Goal: Task Accomplishment & Management: Manage account settings

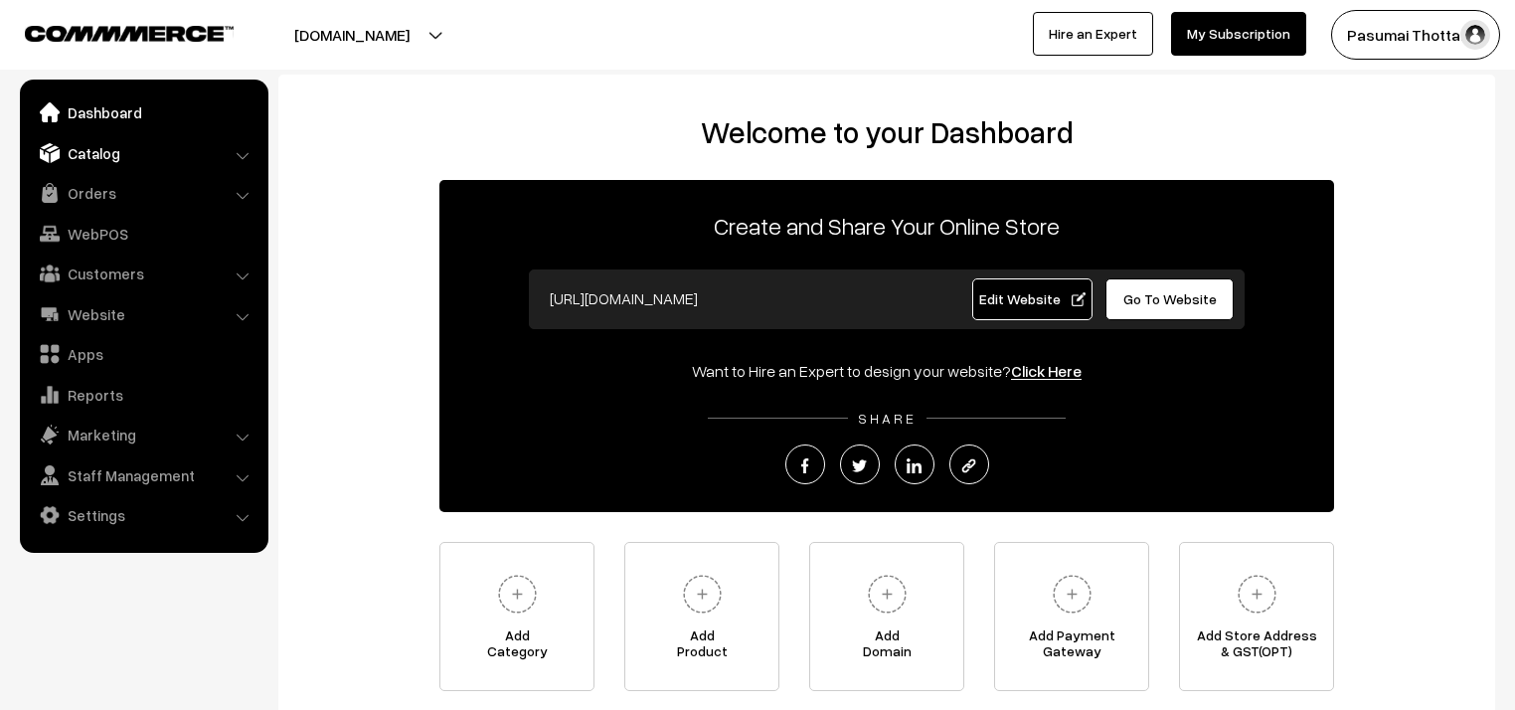
click at [87, 159] on link "Catalog" at bounding box center [143, 153] width 237 height 36
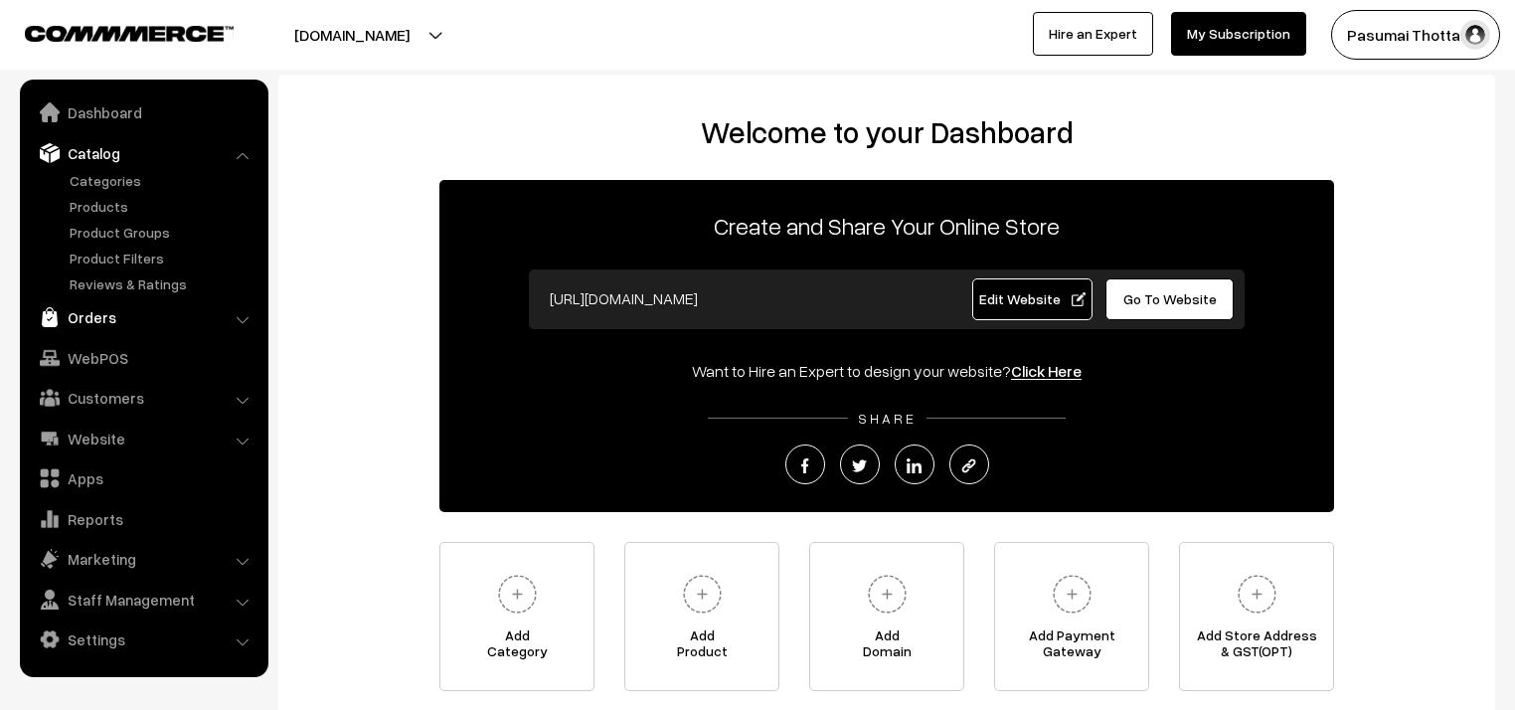
click at [88, 312] on link "Orders" at bounding box center [143, 317] width 237 height 36
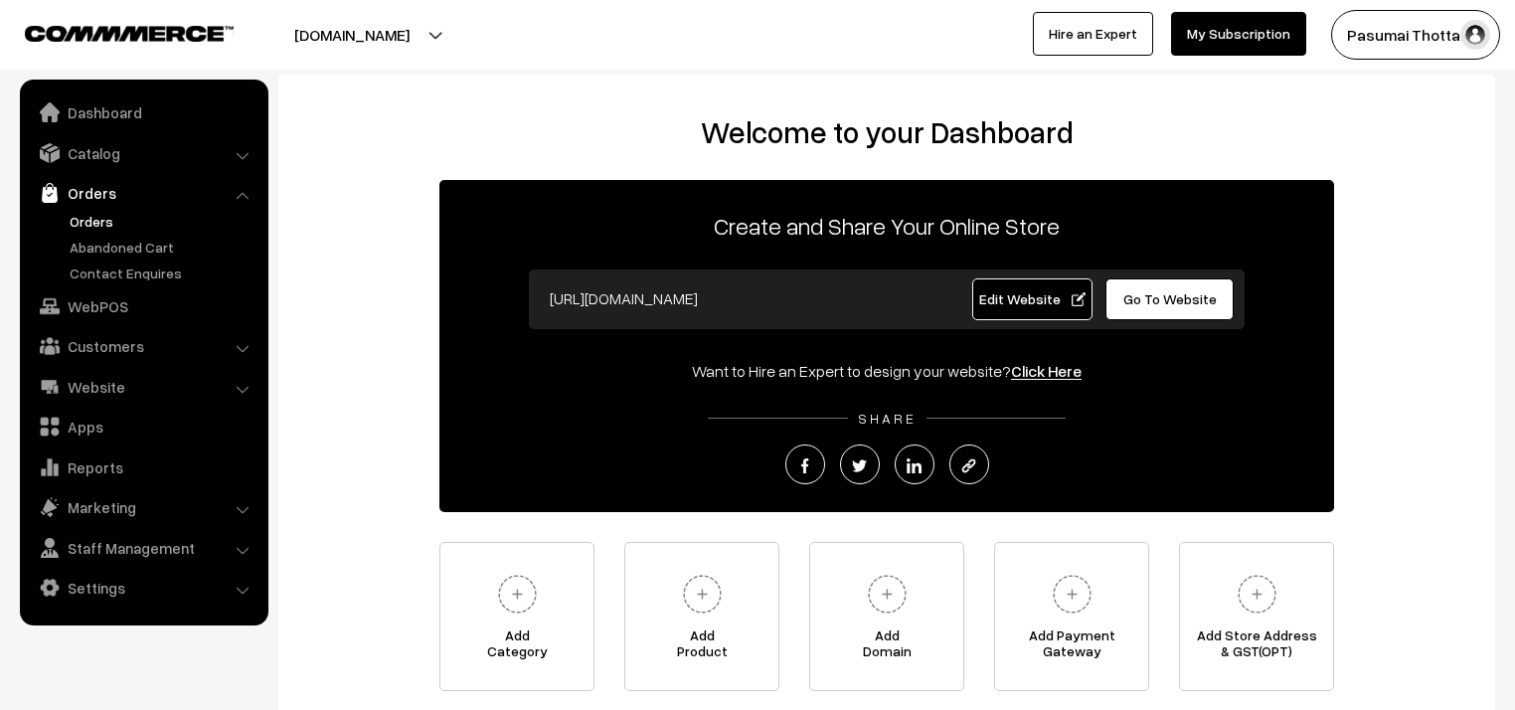
click at [82, 222] on link "Orders" at bounding box center [163, 221] width 197 height 21
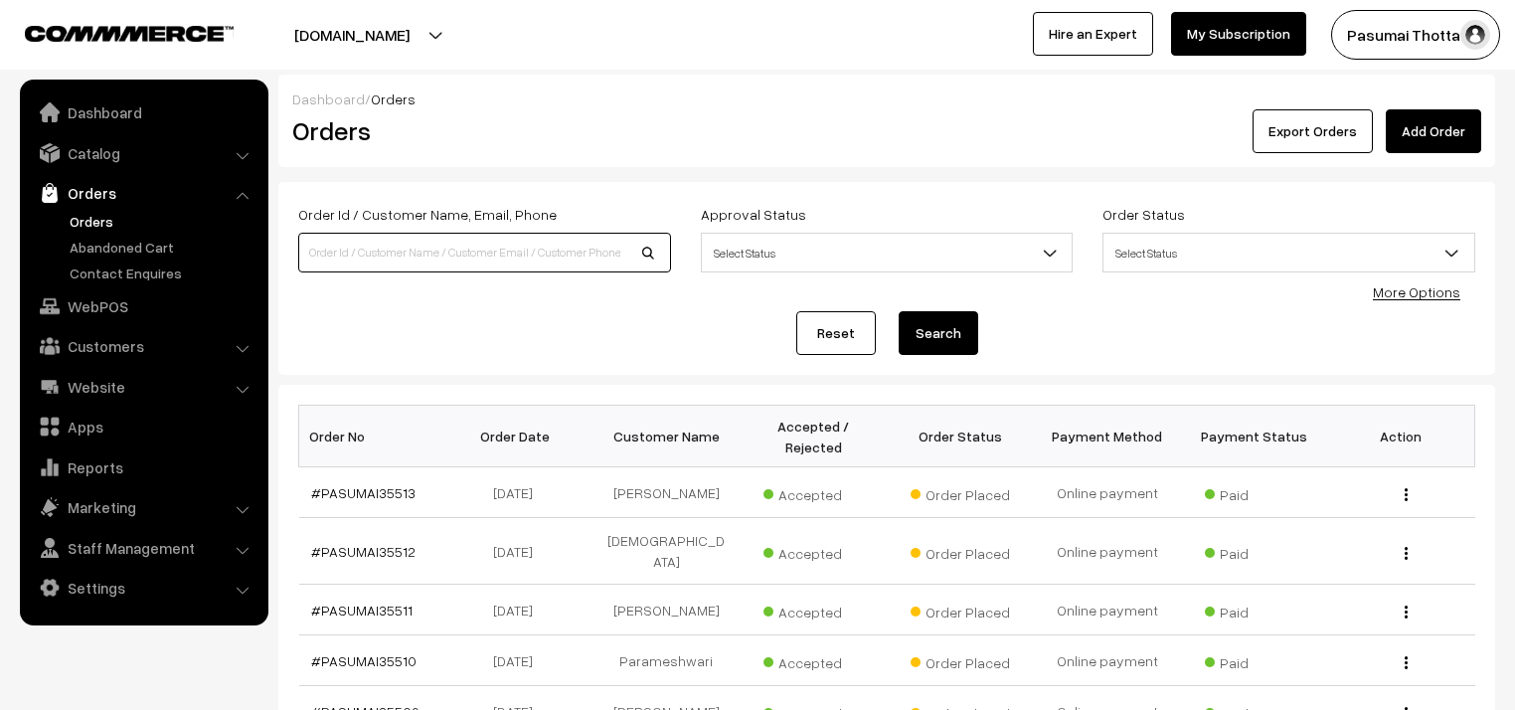
click at [350, 266] on input at bounding box center [484, 253] width 373 height 40
type input "35106"
click at [899, 311] on button "Search" at bounding box center [939, 333] width 80 height 44
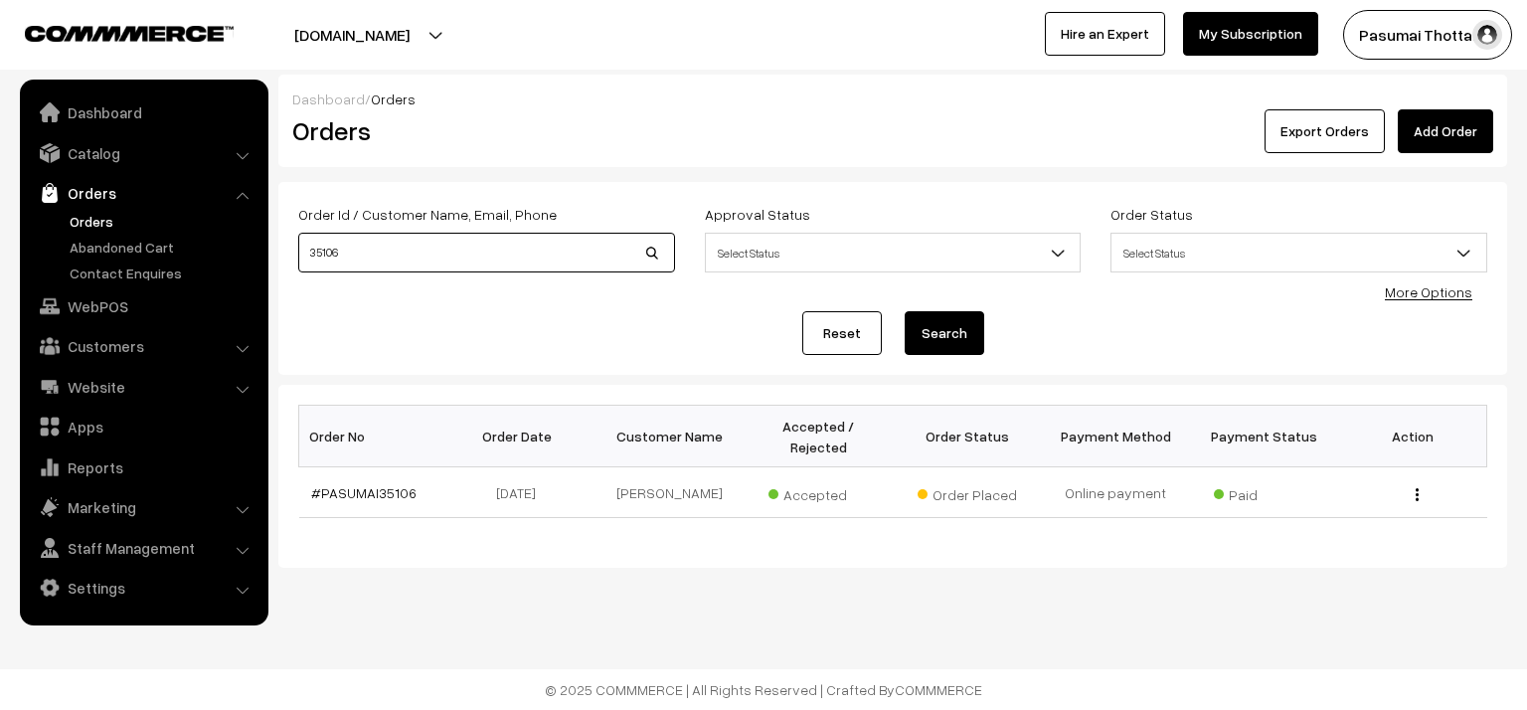
click at [367, 258] on input "35106" at bounding box center [486, 253] width 377 height 40
type input "35105"
click at [905, 311] on button "Search" at bounding box center [945, 333] width 80 height 44
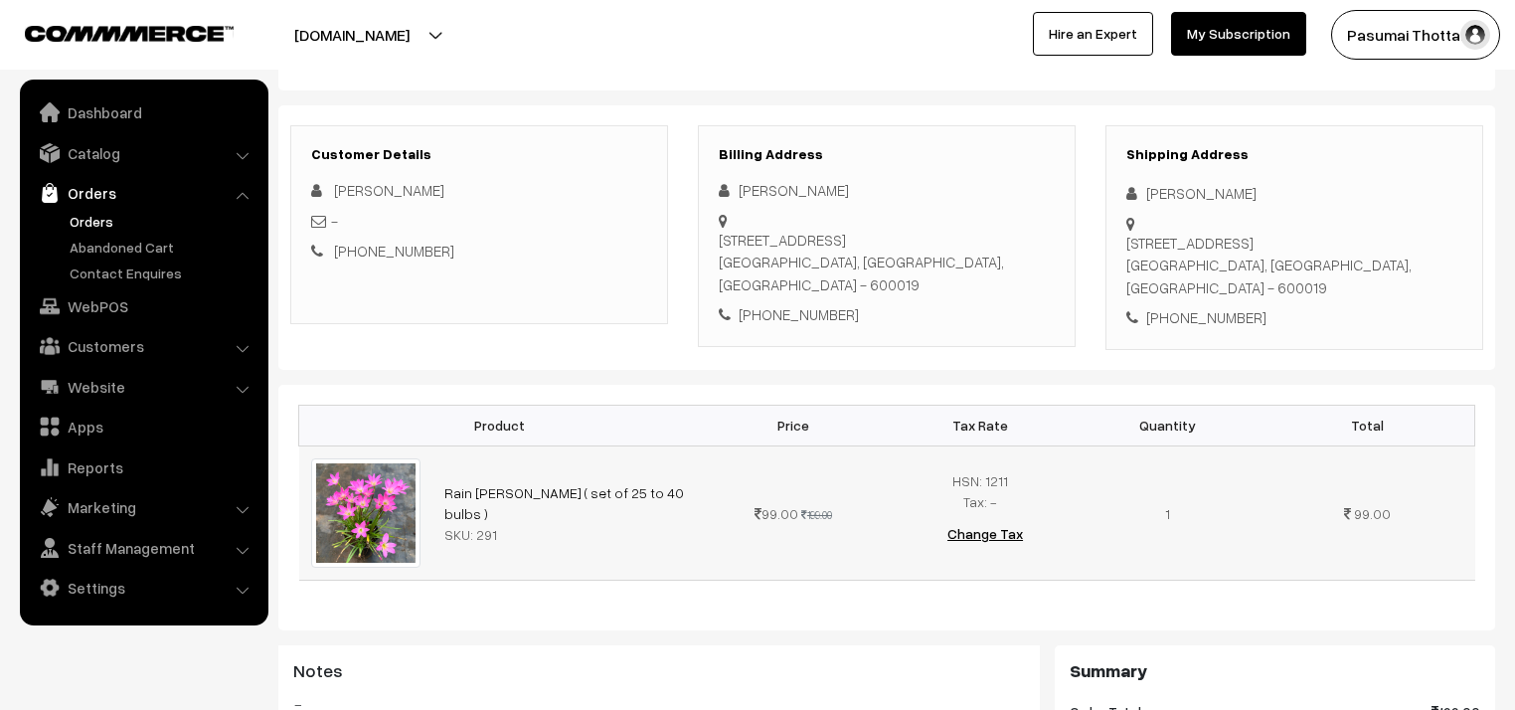
scroll to position [239, 0]
drag, startPoint x: 1171, startPoint y: 278, endPoint x: 1252, endPoint y: 273, distance: 81.7
click at [1252, 307] on div "+91 7550066577" at bounding box center [1294, 318] width 336 height 23
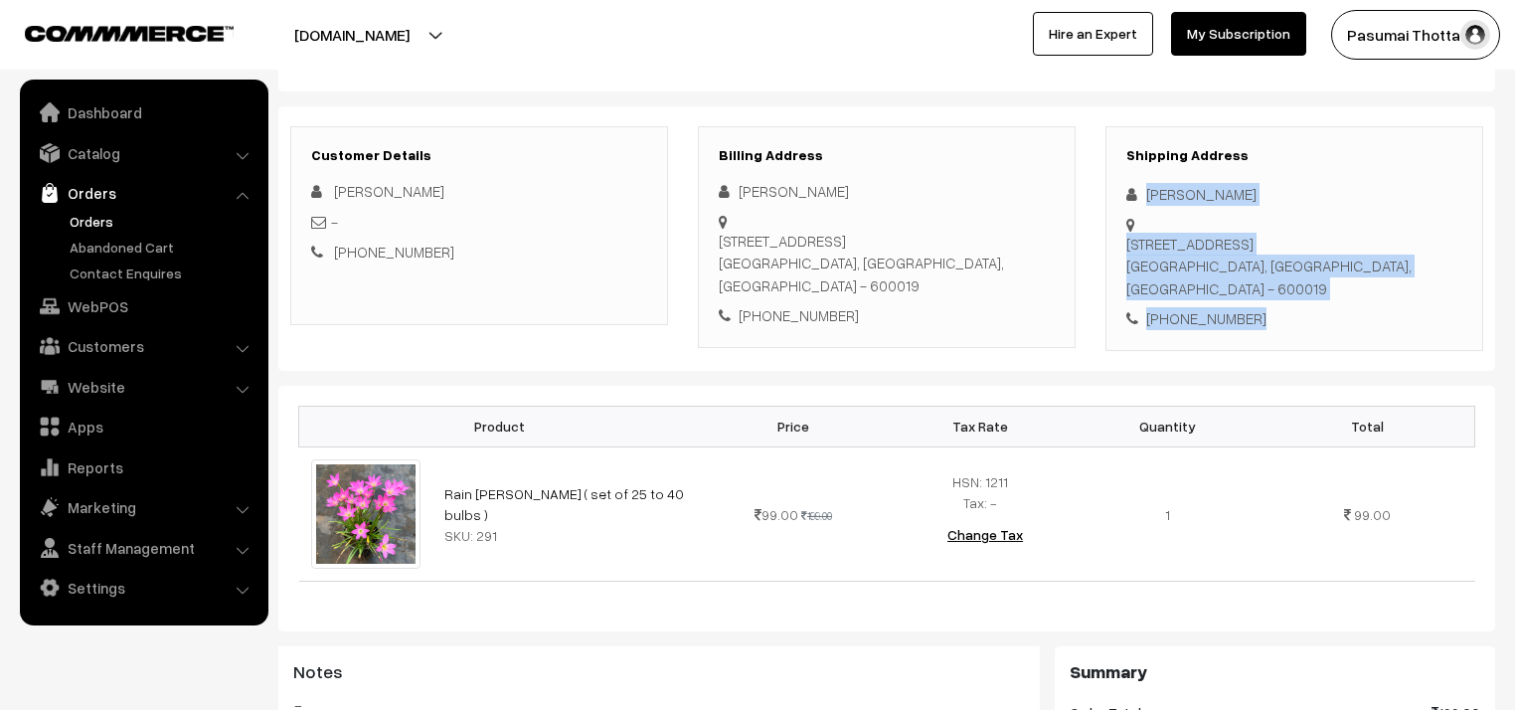
drag, startPoint x: 1142, startPoint y: 192, endPoint x: 1257, endPoint y: 273, distance: 141.2
click at [1257, 273] on div "Shipping Address Sujatha Vijay 55-58H Ashok Avenue, 2nd Street, Thiruvottiyur C…" at bounding box center [1294, 238] width 378 height 225
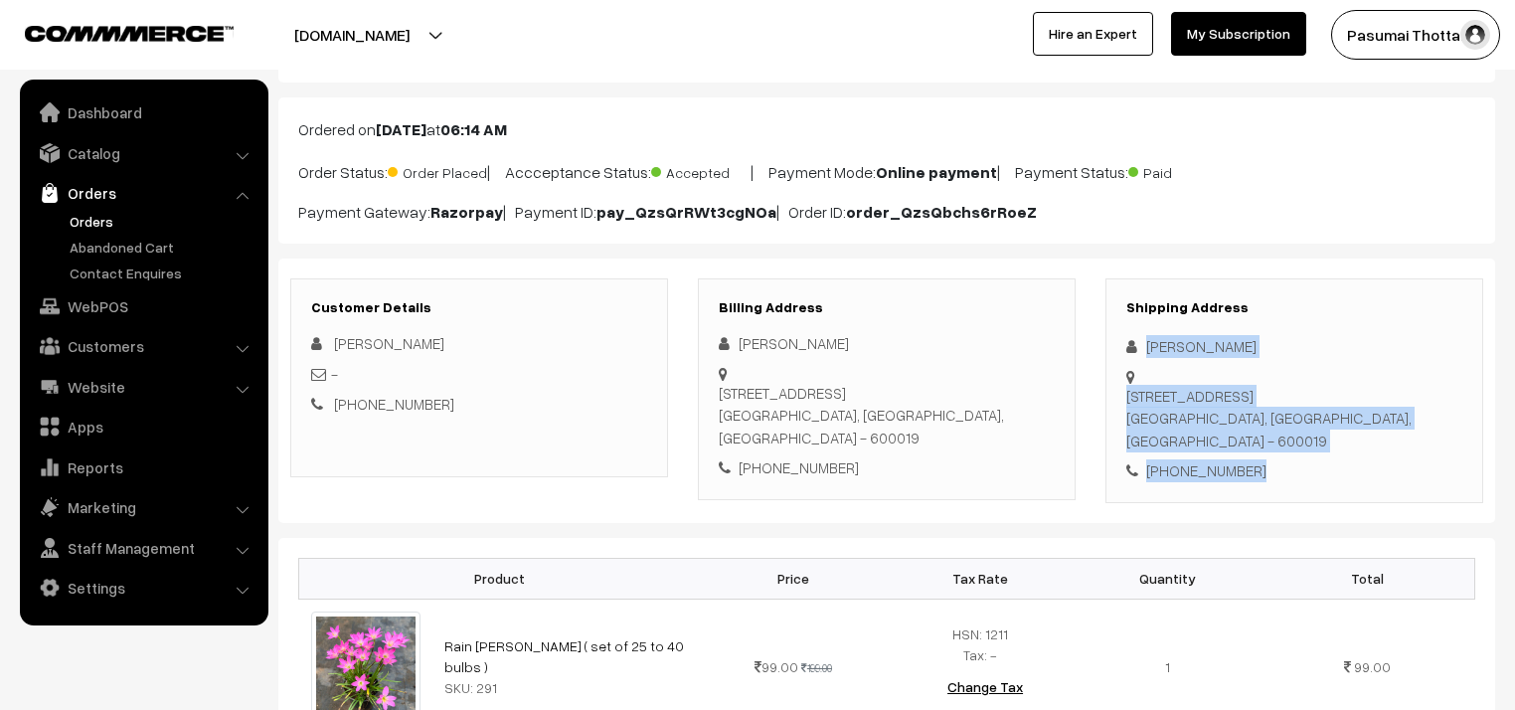
scroll to position [80, 0]
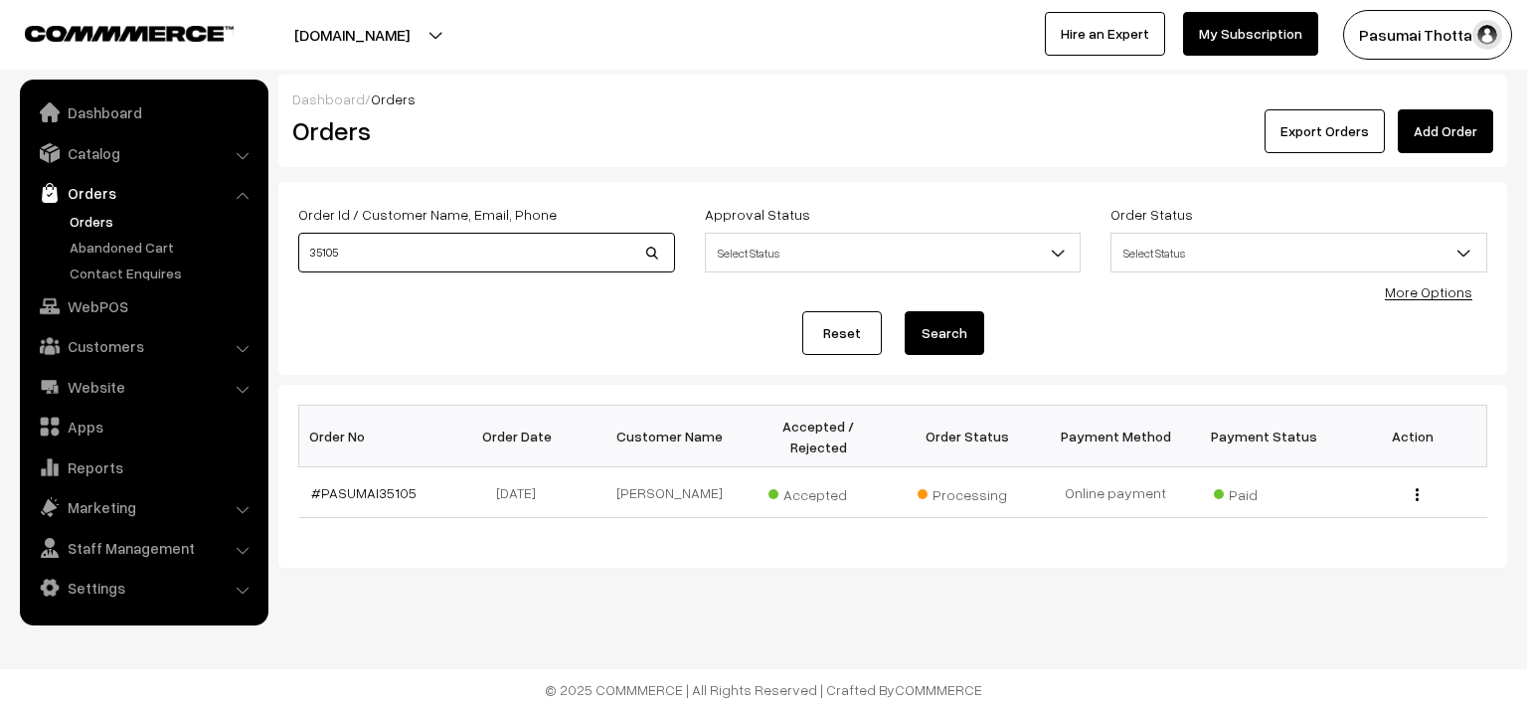
click at [348, 256] on input "35105" at bounding box center [486, 253] width 377 height 40
type input "35107"
click at [905, 311] on button "Search" at bounding box center [945, 333] width 80 height 44
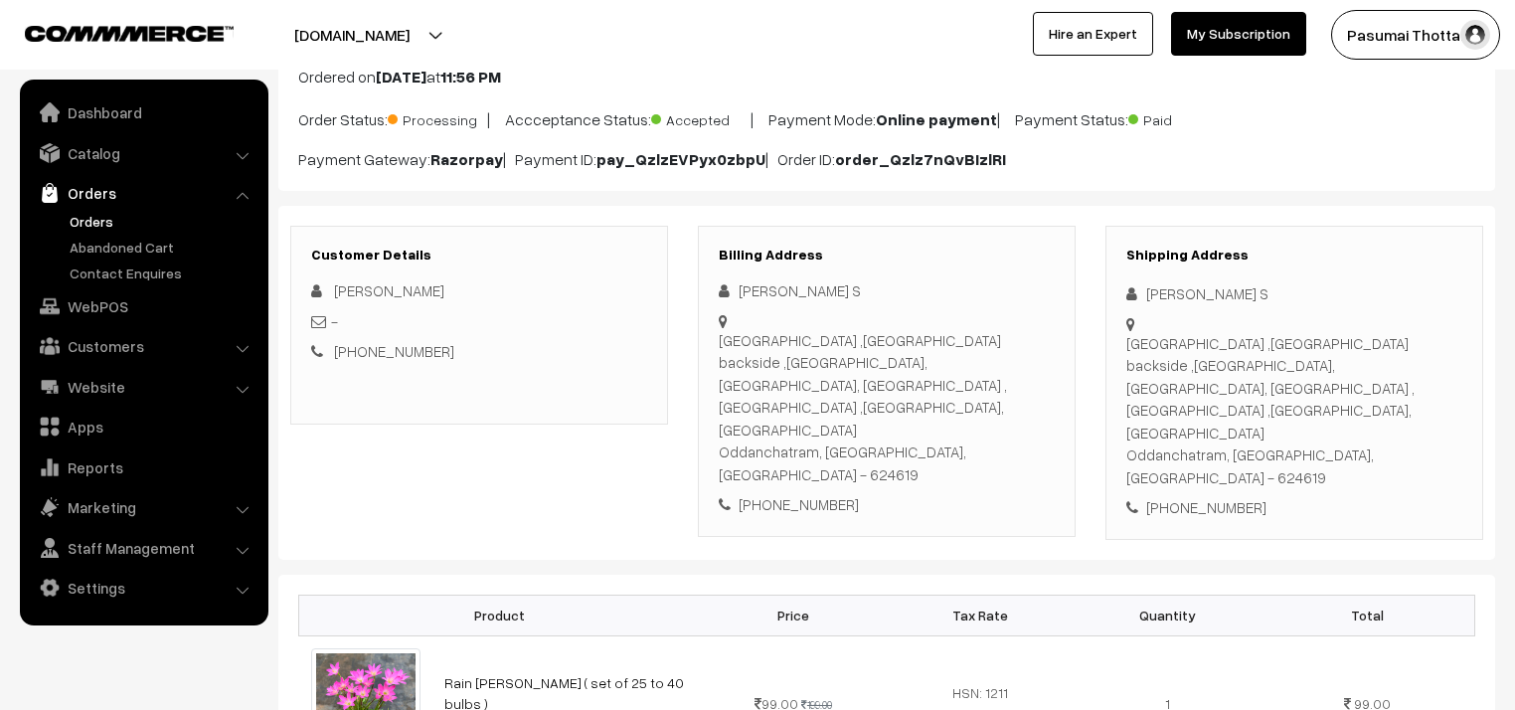
scroll to position [159, 0]
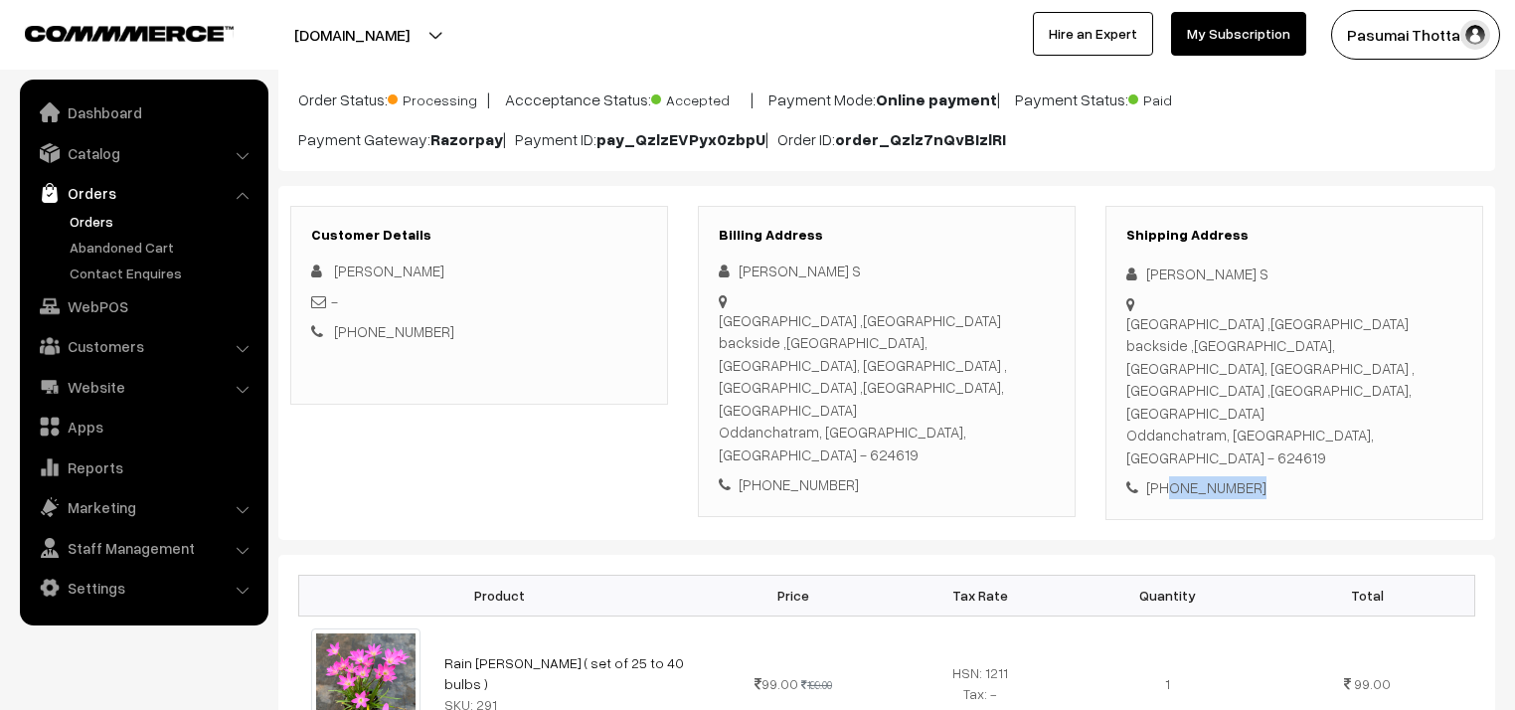
drag, startPoint x: 1167, startPoint y: 443, endPoint x: 1270, endPoint y: 445, distance: 103.4
click at [1270, 476] on div "+91 9942298878" at bounding box center [1294, 487] width 336 height 23
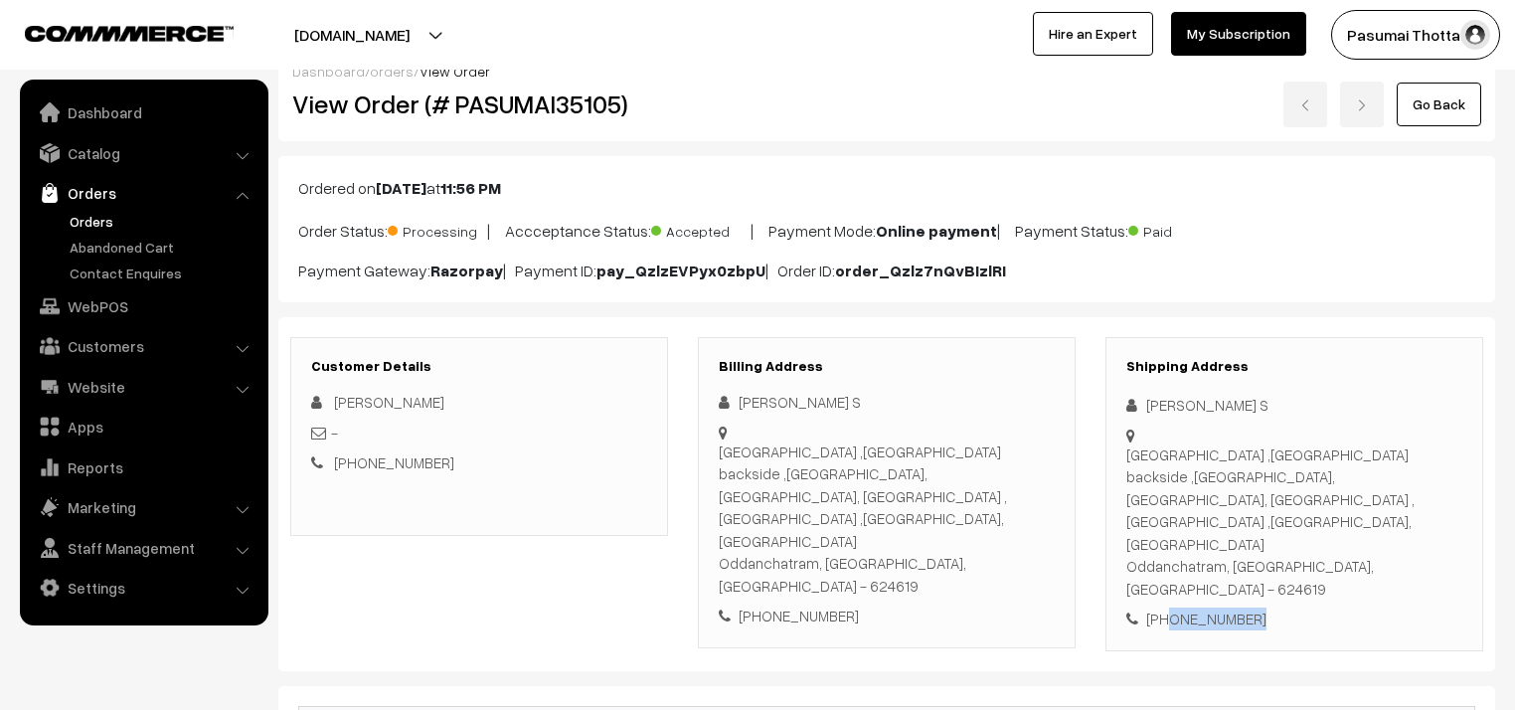
scroll to position [0, 0]
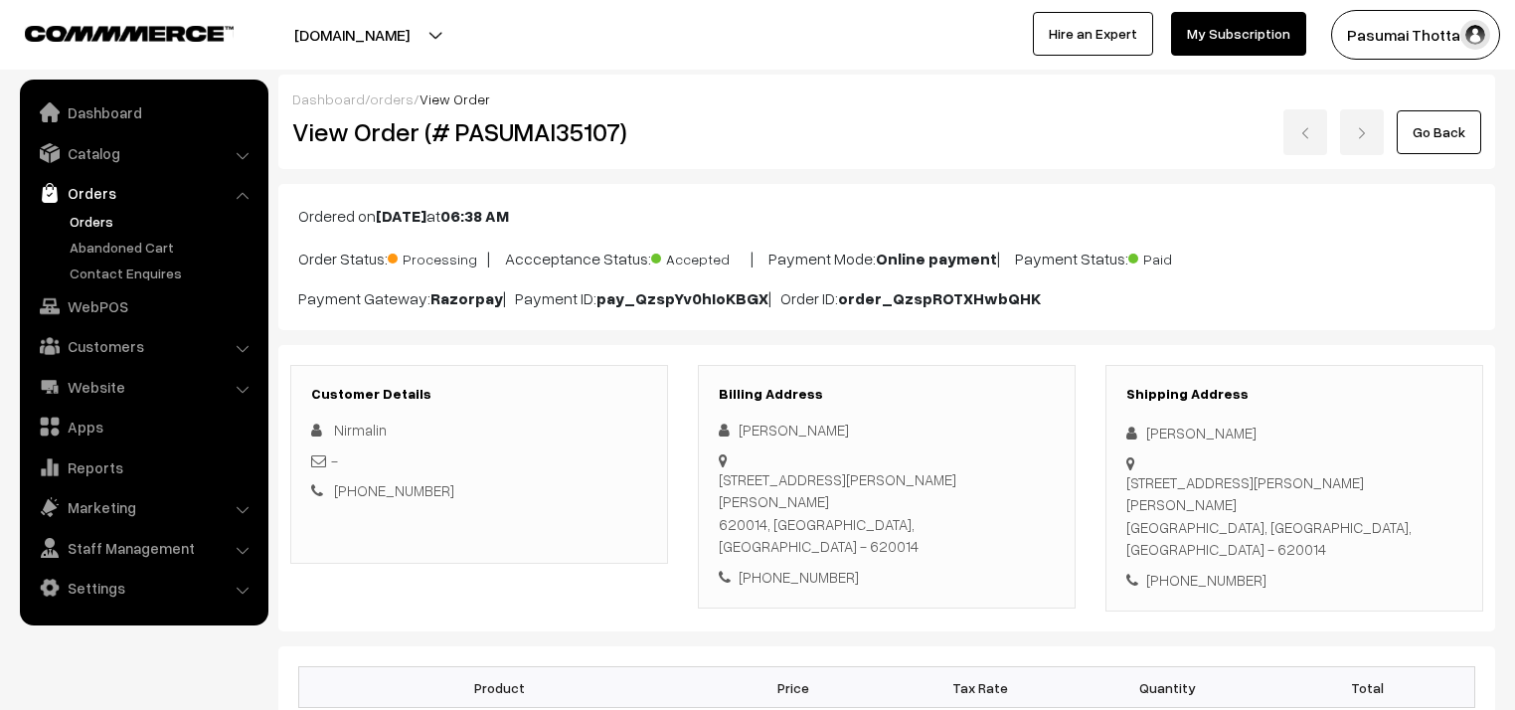
scroll to position [239, 0]
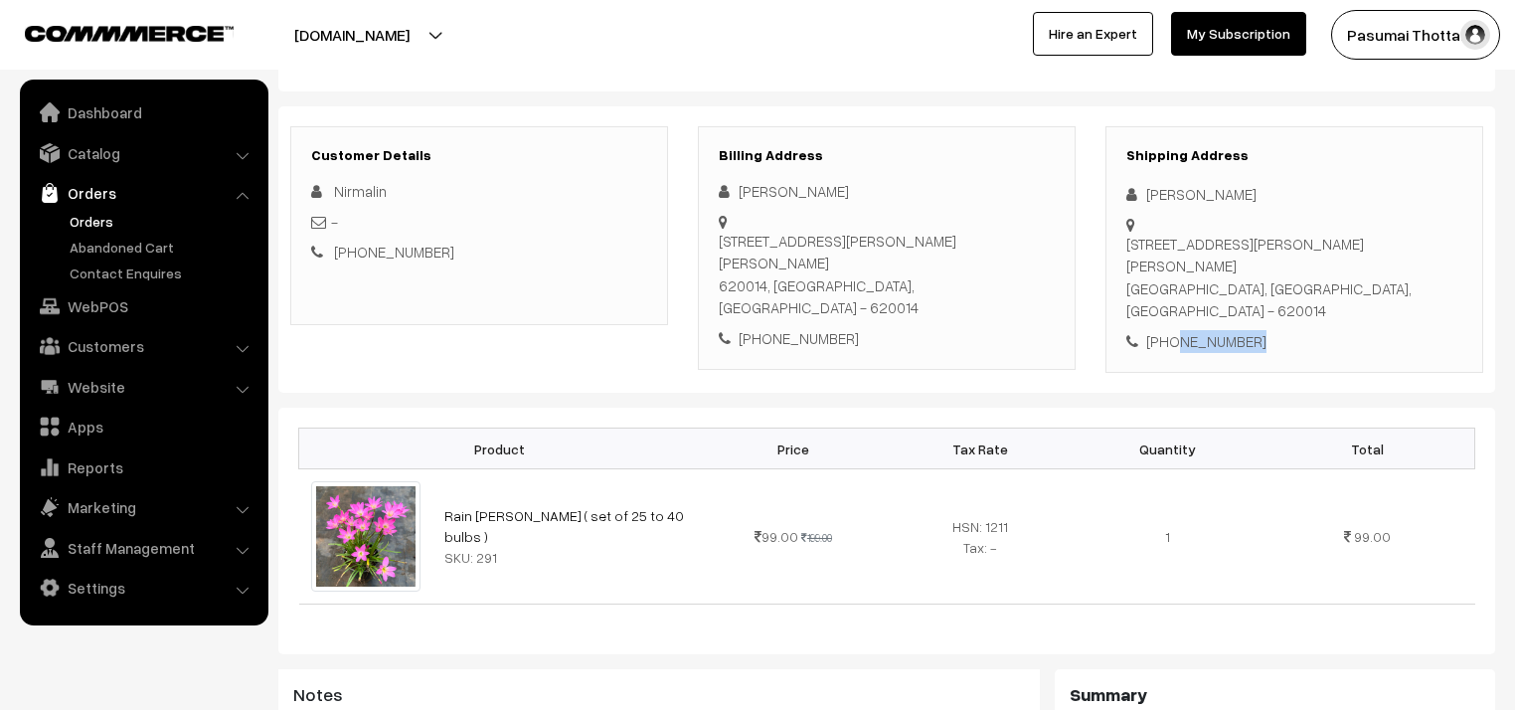
drag, startPoint x: 1169, startPoint y: 321, endPoint x: 1272, endPoint y: 317, distance: 103.5
click at [1272, 330] on div "[PHONE_NUMBER]" at bounding box center [1294, 341] width 336 height 23
